Goal: Transaction & Acquisition: Purchase product/service

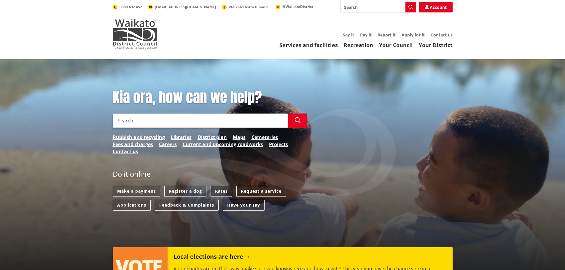
click at [220, 191] on link "Rates" at bounding box center [222, 191] width 22 height 11
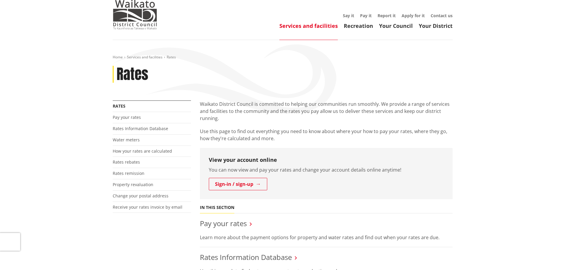
scroll to position [30, 0]
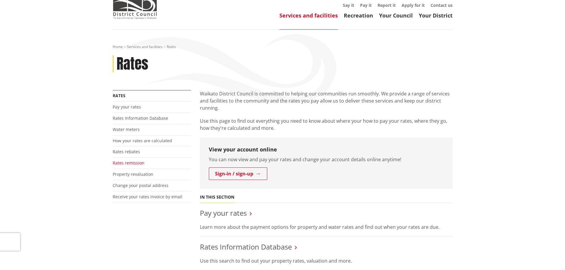
click at [133, 161] on link "Rates remission" at bounding box center [129, 163] width 32 height 6
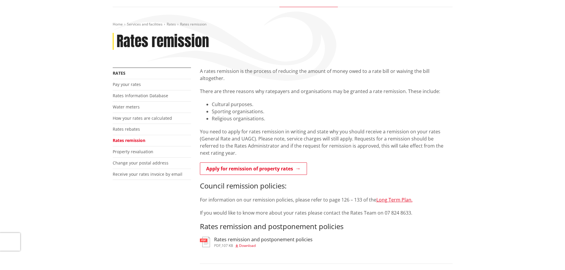
scroll to position [59, 0]
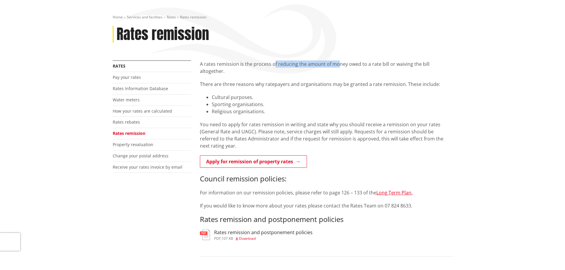
drag, startPoint x: 274, startPoint y: 65, endPoint x: 338, endPoint y: 64, distance: 64.1
click at [338, 64] on p "A rates remission is the process of reducing the amount of money owed to a rate…" at bounding box center [326, 68] width 253 height 14
drag, startPoint x: 348, startPoint y: 64, endPoint x: 361, endPoint y: 67, distance: 13.7
click at [361, 67] on p "A rates remission is the process of reducing the amount of money owed to a rate…" at bounding box center [326, 68] width 253 height 14
click at [217, 81] on p "There are three reasons why ratepayers and organisations may be granted a rate …" at bounding box center [326, 84] width 253 height 7
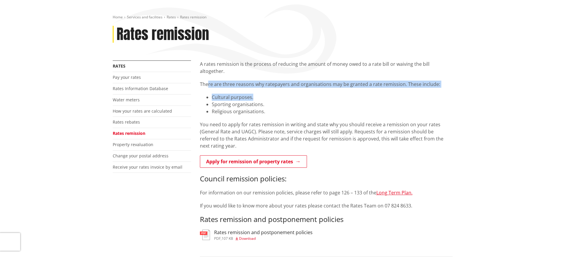
drag, startPoint x: 207, startPoint y: 77, endPoint x: 324, endPoint y: 82, distance: 117.5
click at [324, 82] on div "A rates remission is the process of reducing the amount of money owed to a rate…" at bounding box center [326, 135] width 253 height 149
click at [319, 86] on div "A rates remission is the process of reducing the amount of money owed to a rate…" at bounding box center [326, 135] width 253 height 149
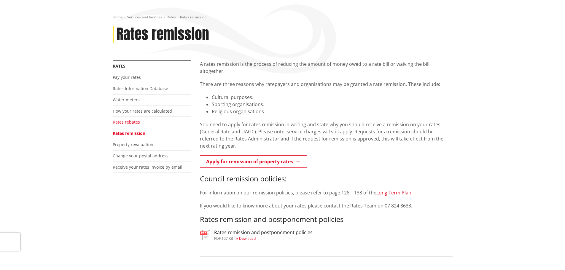
click at [124, 120] on link "Rates rebates" at bounding box center [126, 122] width 27 height 6
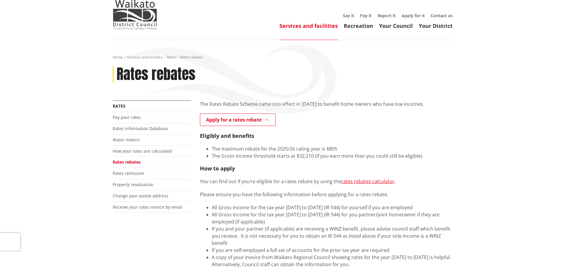
scroll to position [30, 0]
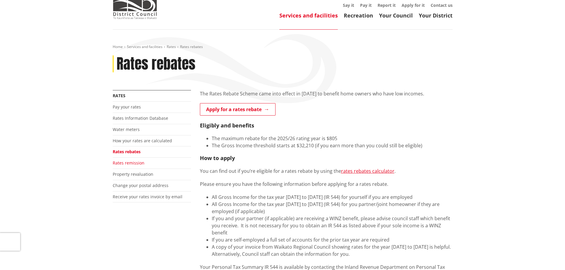
click at [120, 162] on link "Rates remission" at bounding box center [129, 163] width 32 height 6
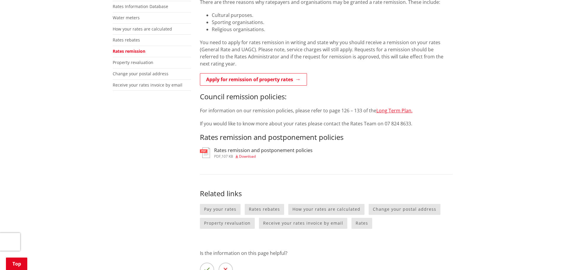
scroll to position [148, 0]
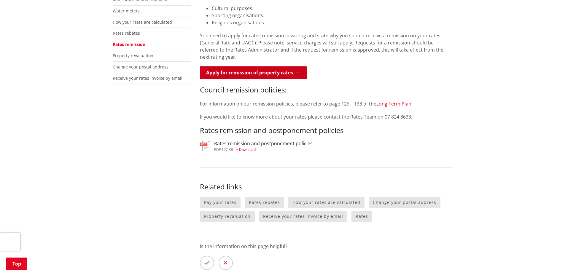
click at [235, 69] on link "Apply for remission of property rates" at bounding box center [253, 72] width 107 height 12
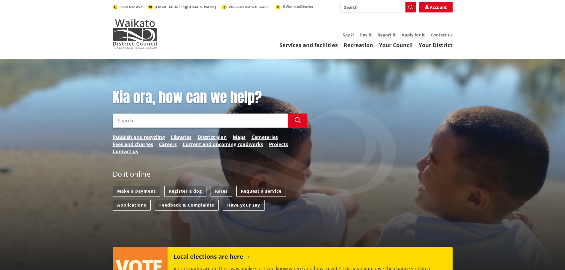
click at [356, 9] on input "Search" at bounding box center [378, 7] width 76 height 11
click at [371, 18] on div "Rates remission" at bounding box center [378, 18] width 75 height 11
type input "Rates remission"
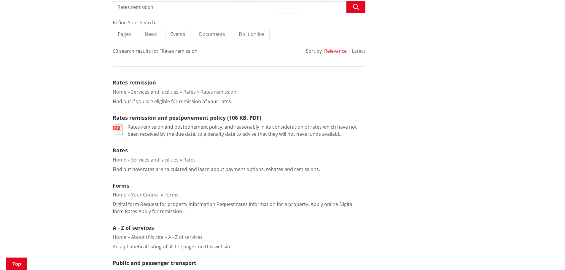
scroll to position [89, 0]
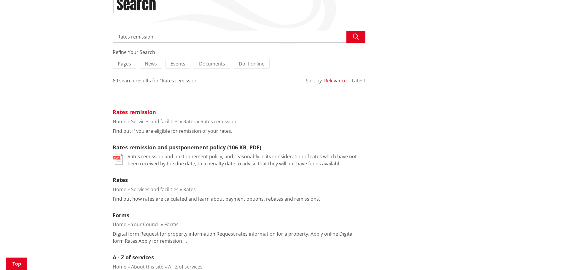
click at [132, 112] on link "Rates remission" at bounding box center [134, 112] width 43 height 7
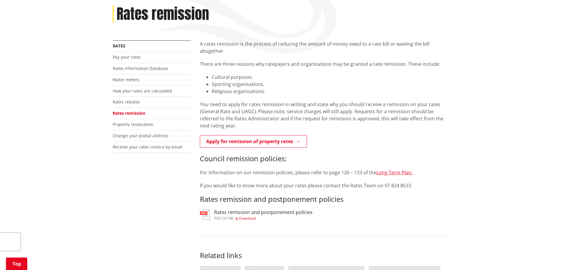
scroll to position [59, 0]
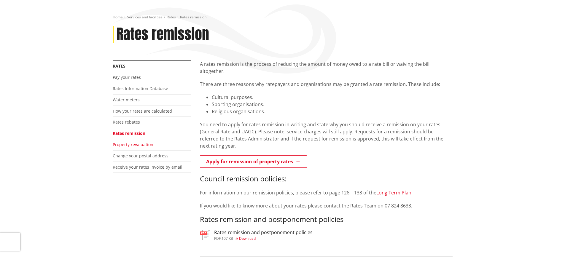
click at [140, 144] on link "Property revaluation" at bounding box center [133, 145] width 41 height 6
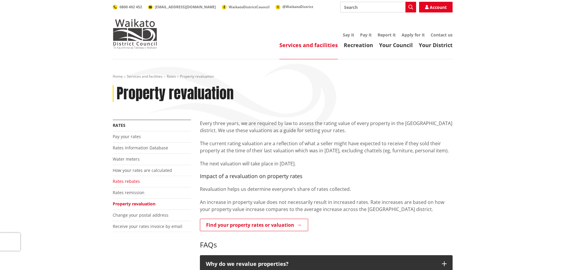
click at [133, 182] on link "Rates rebates" at bounding box center [126, 182] width 27 height 6
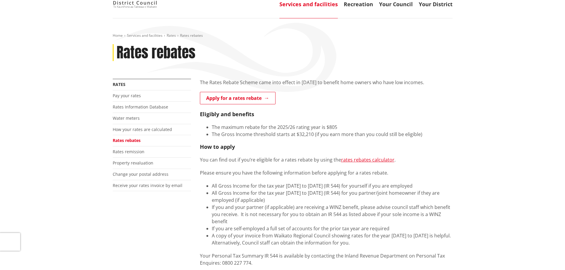
scroll to position [30, 0]
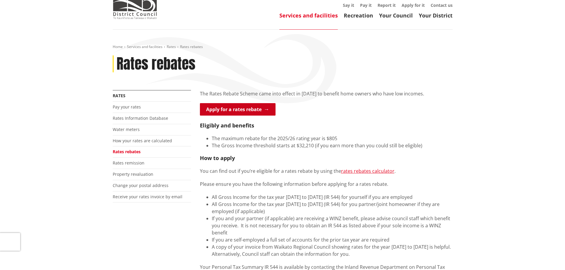
click at [243, 108] on link "Apply for a rates rebate" at bounding box center [238, 109] width 76 height 12
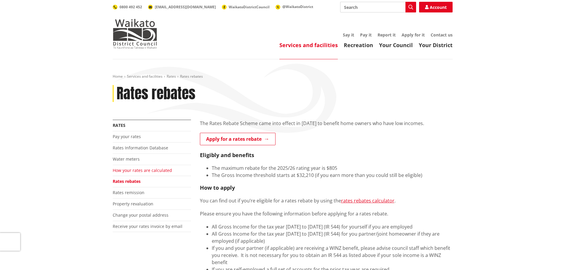
scroll to position [30, 0]
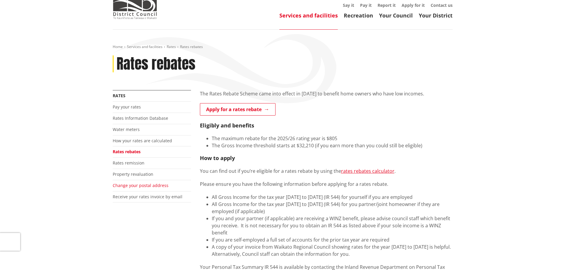
click at [134, 187] on link "Change your postal address" at bounding box center [141, 186] width 56 height 6
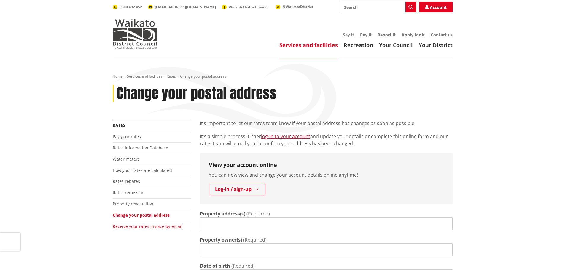
click at [141, 228] on link "Receive your rates invoice by email" at bounding box center [148, 227] width 70 height 6
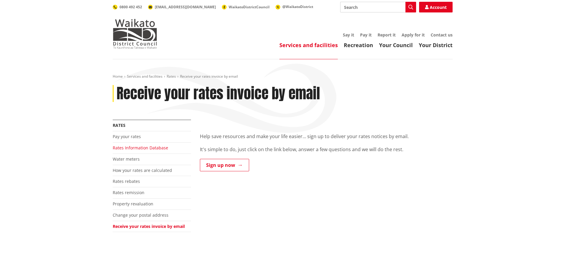
click at [134, 148] on link "Rates Information Database" at bounding box center [140, 148] width 55 height 6
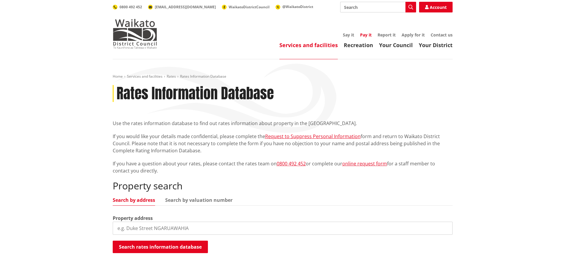
click at [364, 35] on link "Pay it" at bounding box center [366, 35] width 12 height 6
